Goal: Find specific page/section: Find specific page/section

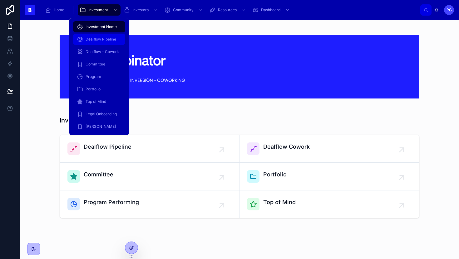
click at [108, 42] on span "Dealflow Pipeline" at bounding box center [101, 39] width 31 height 5
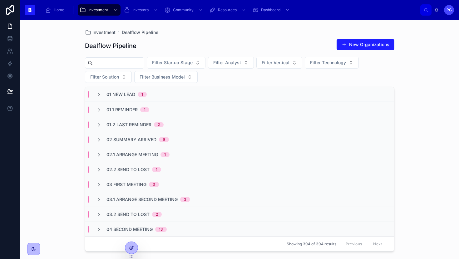
click at [136, 63] on input "text" at bounding box center [118, 63] width 51 height 9
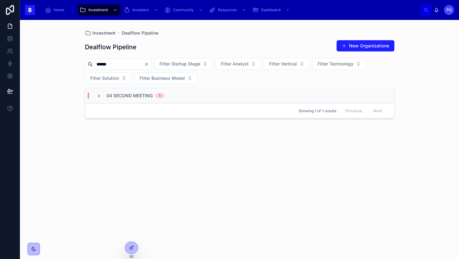
type input "******"
click at [97, 98] on icon at bounding box center [98, 96] width 5 height 5
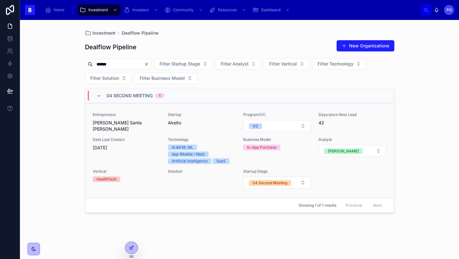
click at [198, 118] on div "Startup Akeito" at bounding box center [202, 119] width 68 height 14
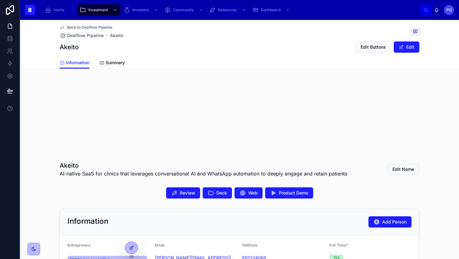
scroll to position [19, 0]
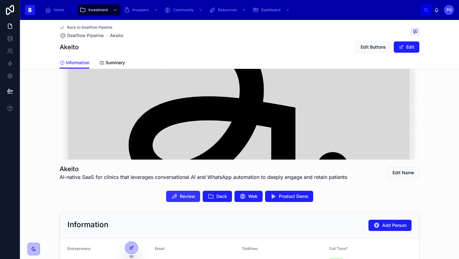
click at [180, 195] on span "Review" at bounding box center [187, 197] width 15 height 6
